Goal: Task Accomplishment & Management: Use online tool/utility

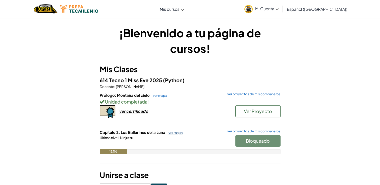
click at [177, 133] on link "ver mapa" at bounding box center [174, 133] width 17 height 4
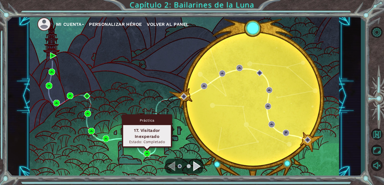
click at [147, 154] on img at bounding box center [147, 154] width 7 height 7
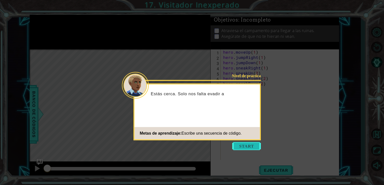
click at [248, 145] on button "Start" at bounding box center [246, 146] width 29 height 8
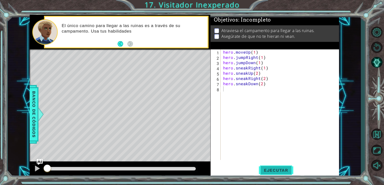
click at [268, 166] on button "Ejecutar" at bounding box center [276, 170] width 34 height 13
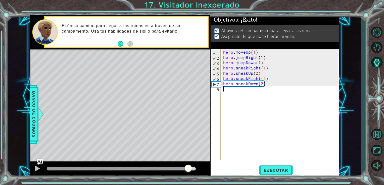
click at [188, 168] on div at bounding box center [121, 169] width 149 height 4
click at [36, 168] on div at bounding box center [37, 169] width 7 height 7
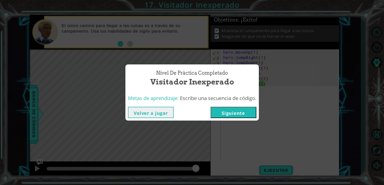
click at [228, 113] on button "Siguiente" at bounding box center [234, 112] width 46 height 11
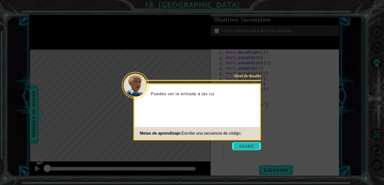
click at [240, 148] on button "Start" at bounding box center [246, 146] width 29 height 8
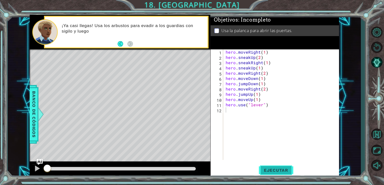
click at [270, 167] on button "Ejecutar" at bounding box center [276, 170] width 34 height 13
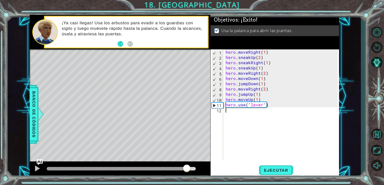
drag, startPoint x: 61, startPoint y: 168, endPoint x: 187, endPoint y: 168, distance: 125.7
click at [187, 168] on div at bounding box center [186, 169] width 9 height 9
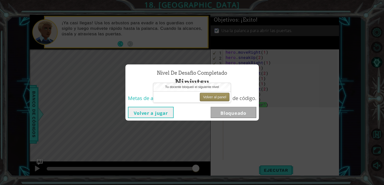
click at [217, 95] on button "Volver al panel" at bounding box center [215, 97] width 30 height 9
